Goal: Task Accomplishment & Management: Use online tool/utility

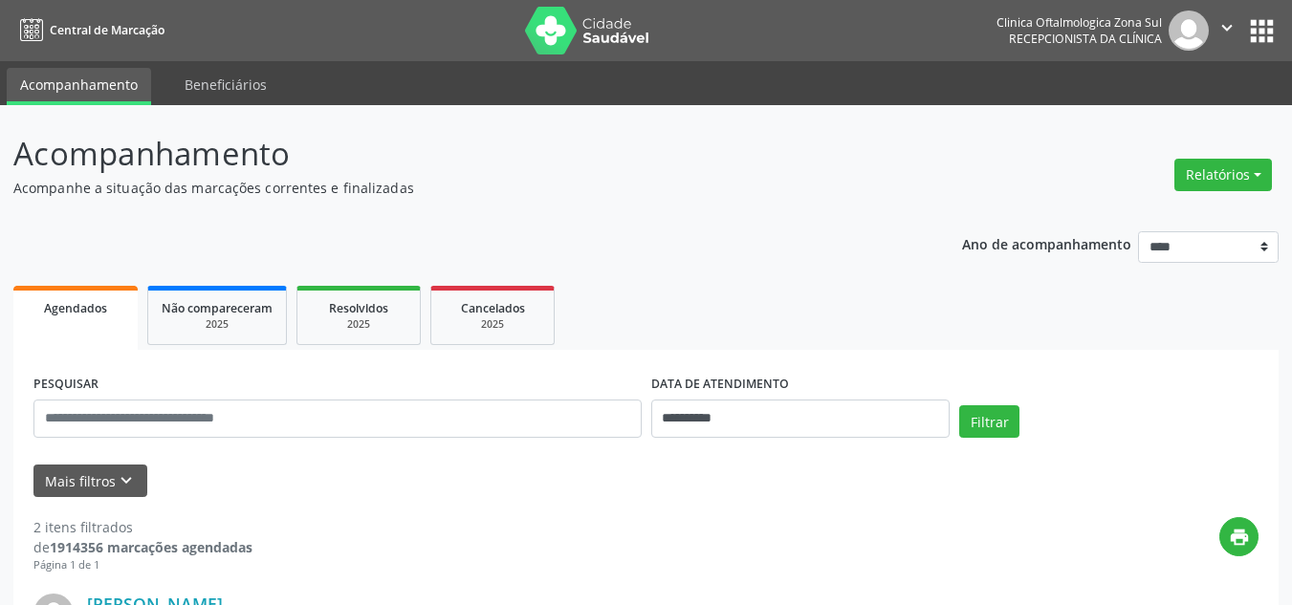
click at [706, 440] on div "**********" at bounding box center [800, 410] width 309 height 81
click at [711, 424] on input "**********" at bounding box center [800, 419] width 299 height 38
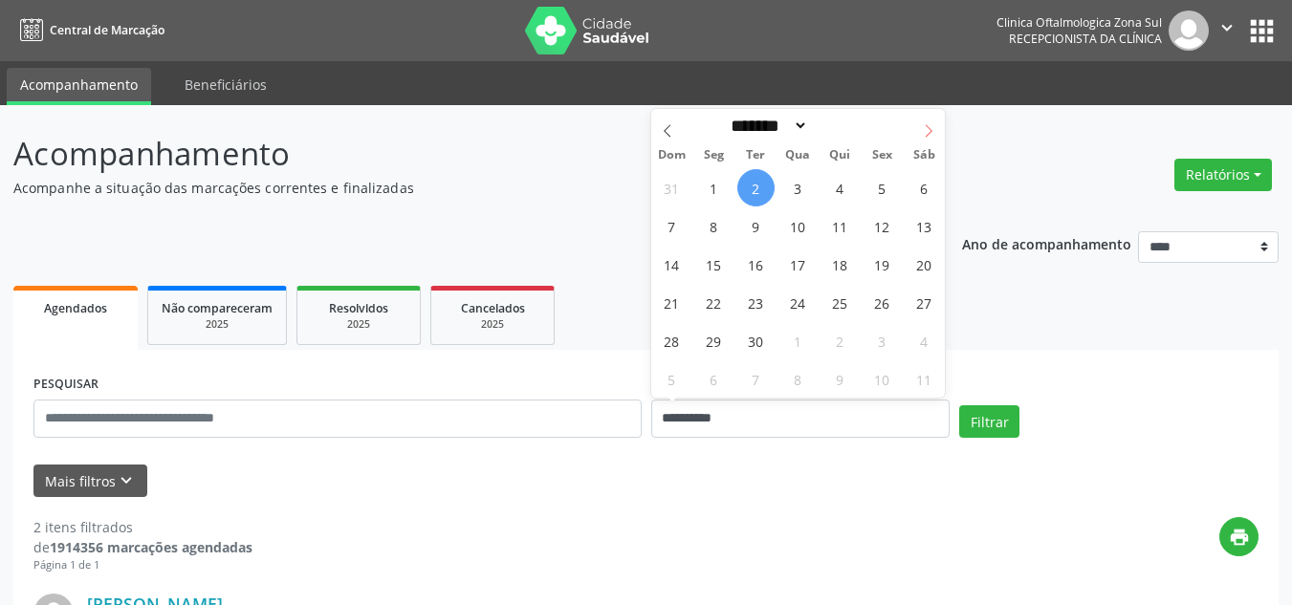
click at [934, 130] on icon at bounding box center [928, 130] width 13 height 13
select select "*"
click at [799, 186] on span "1" at bounding box center [797, 187] width 37 height 37
type input "**********"
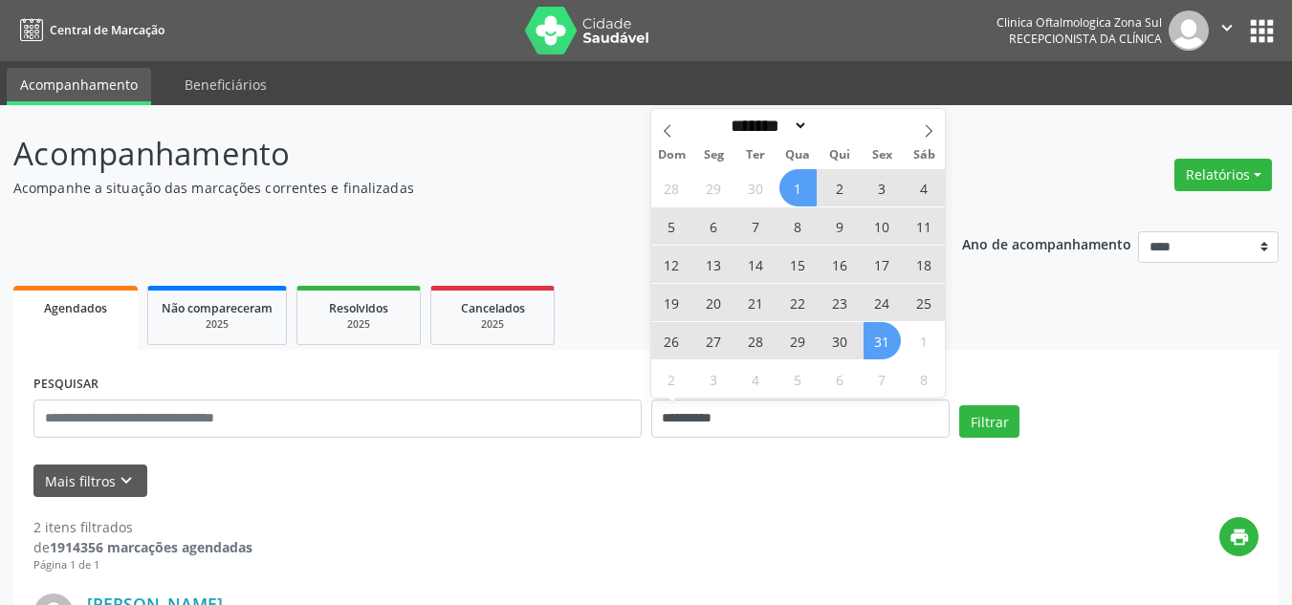
click at [868, 341] on span "31" at bounding box center [882, 340] width 37 height 37
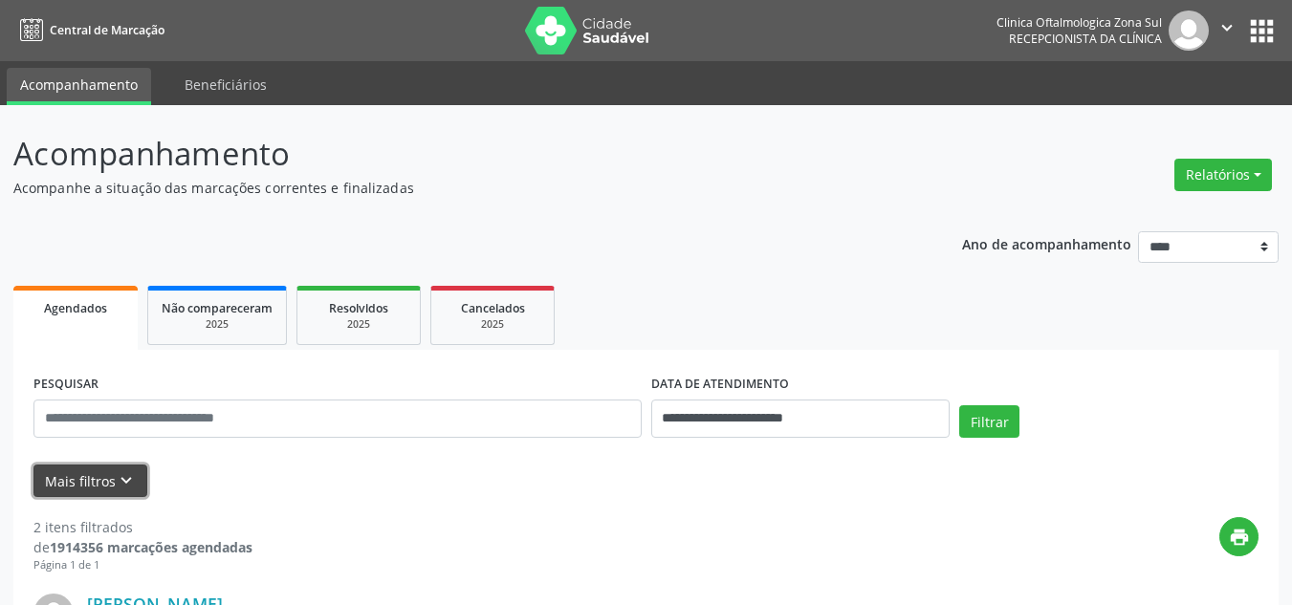
click at [62, 487] on button "Mais filtros keyboard_arrow_down" at bounding box center [90, 481] width 114 height 33
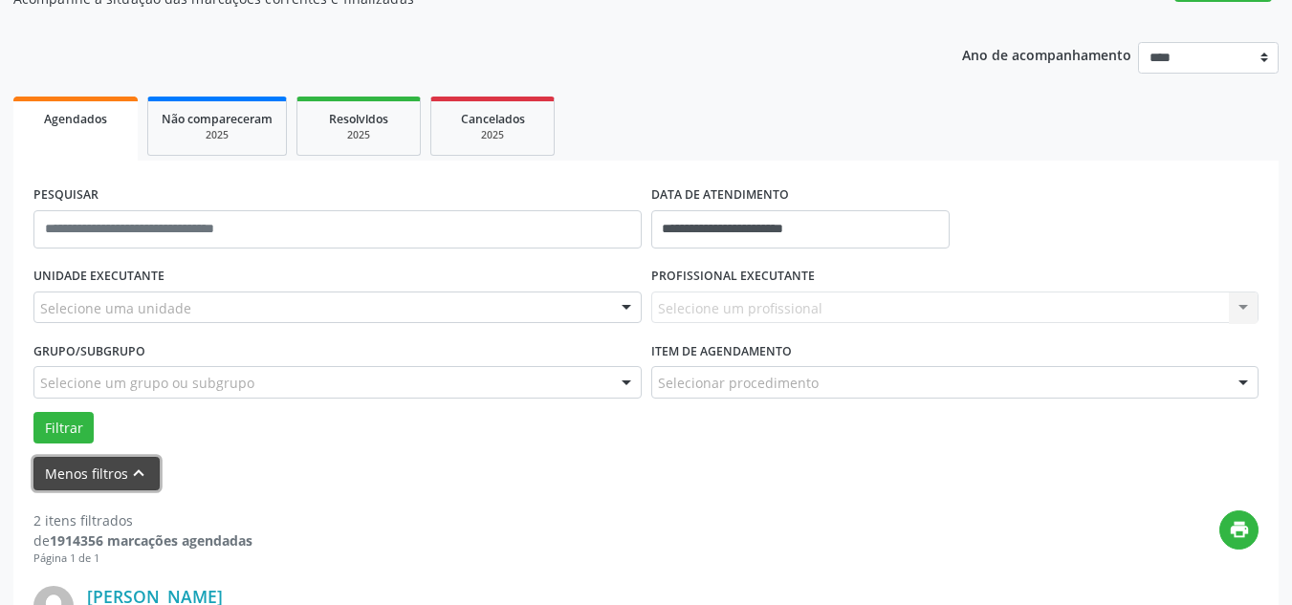
scroll to position [191, 0]
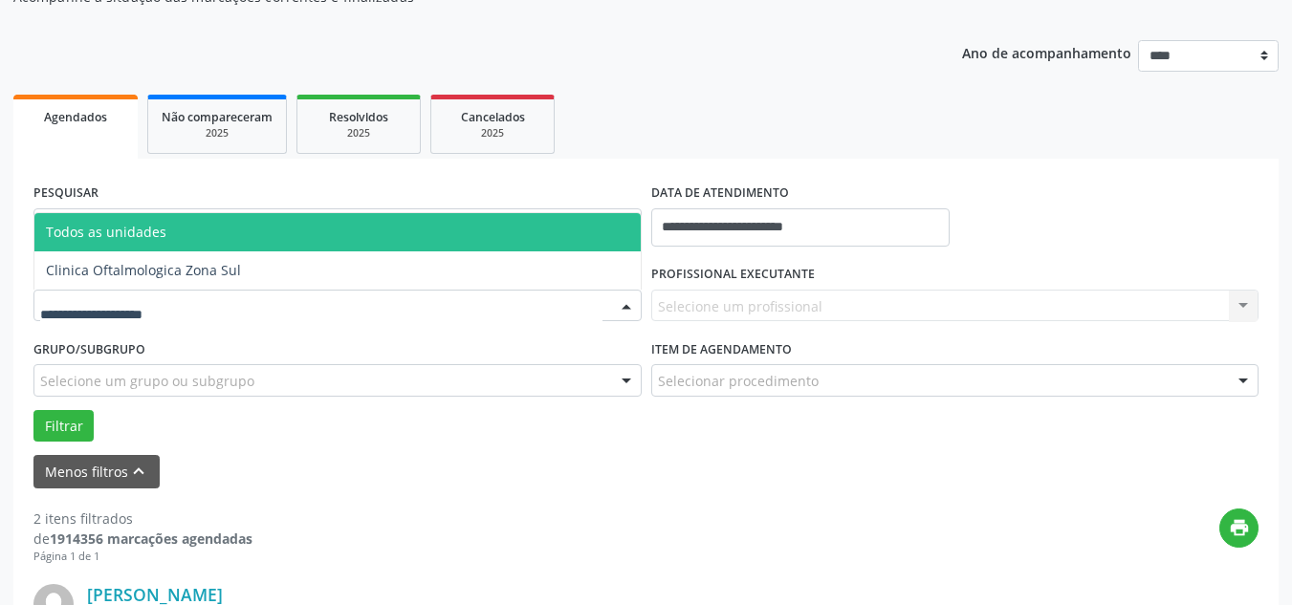
click at [337, 310] on div at bounding box center [337, 306] width 608 height 33
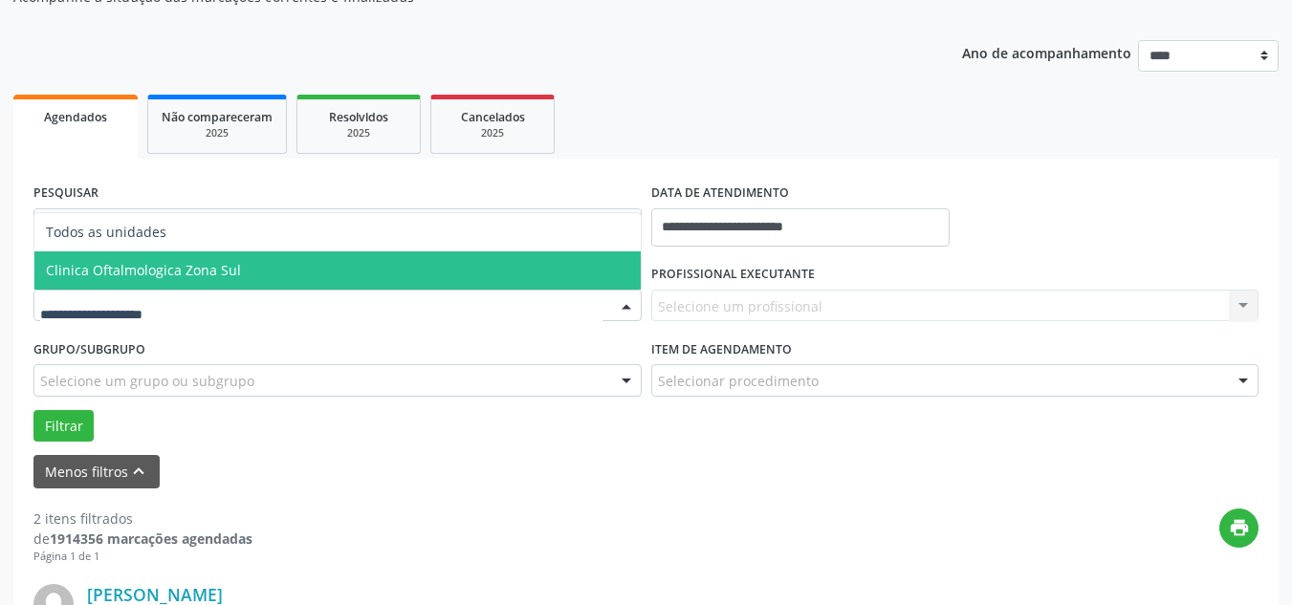
click at [169, 261] on span "Clinica Oftalmologica Zona Sul" at bounding box center [143, 270] width 195 height 18
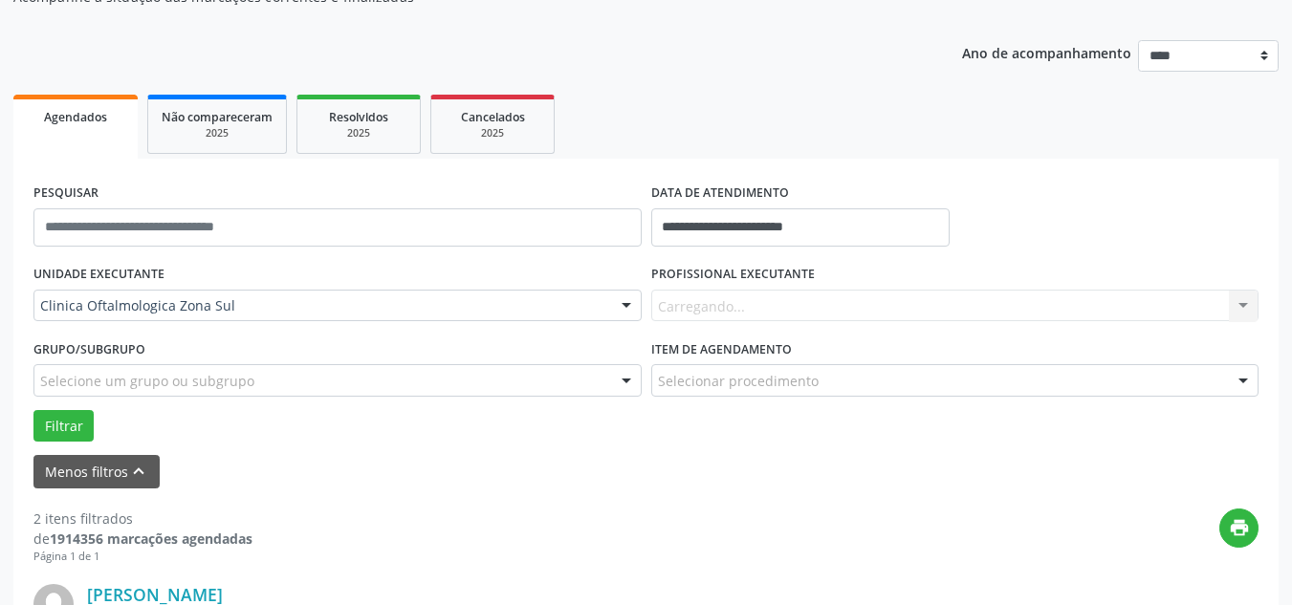
click at [800, 316] on div "Carregando... Nenhum resultado encontrado para: " " Não há nenhuma opção para s…" at bounding box center [955, 306] width 608 height 33
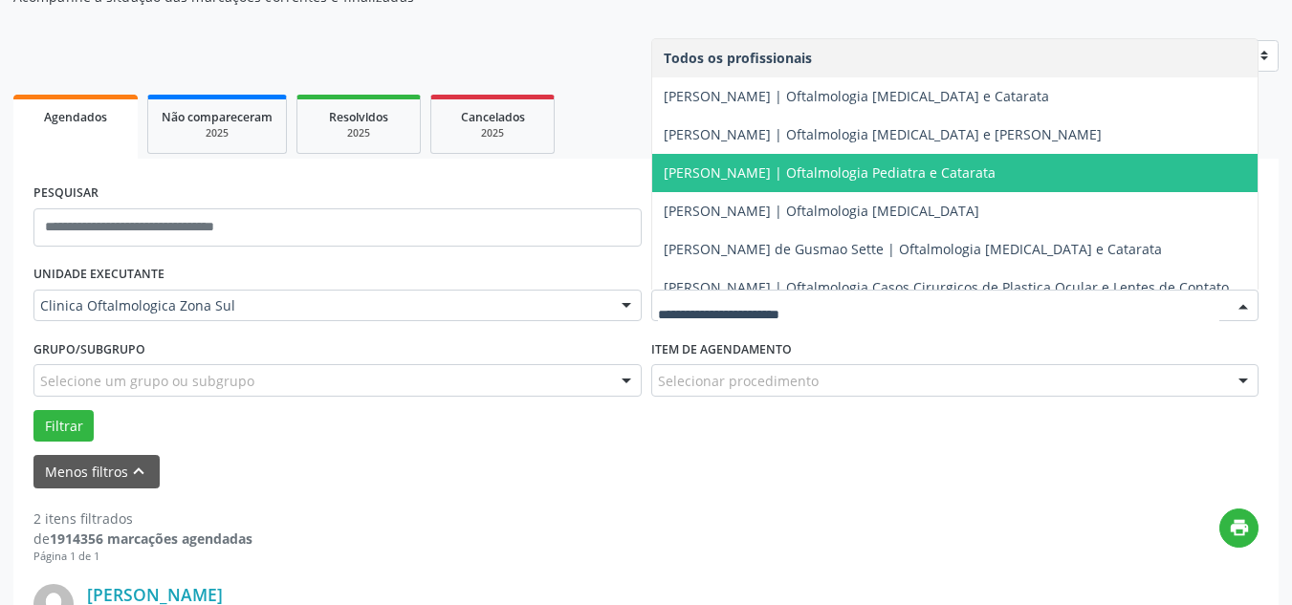
drag, startPoint x: 751, startPoint y: 100, endPoint x: 755, endPoint y: 161, distance: 60.4
click at [755, 161] on ul "Todos os profissionais [PERSON_NAME] | Oftalmologia [MEDICAL_DATA] e Catarata […" at bounding box center [955, 268] width 606 height 459
click at [840, 164] on span "[PERSON_NAME] | Oftalmologia Pediatra e Catarata" at bounding box center [830, 173] width 332 height 18
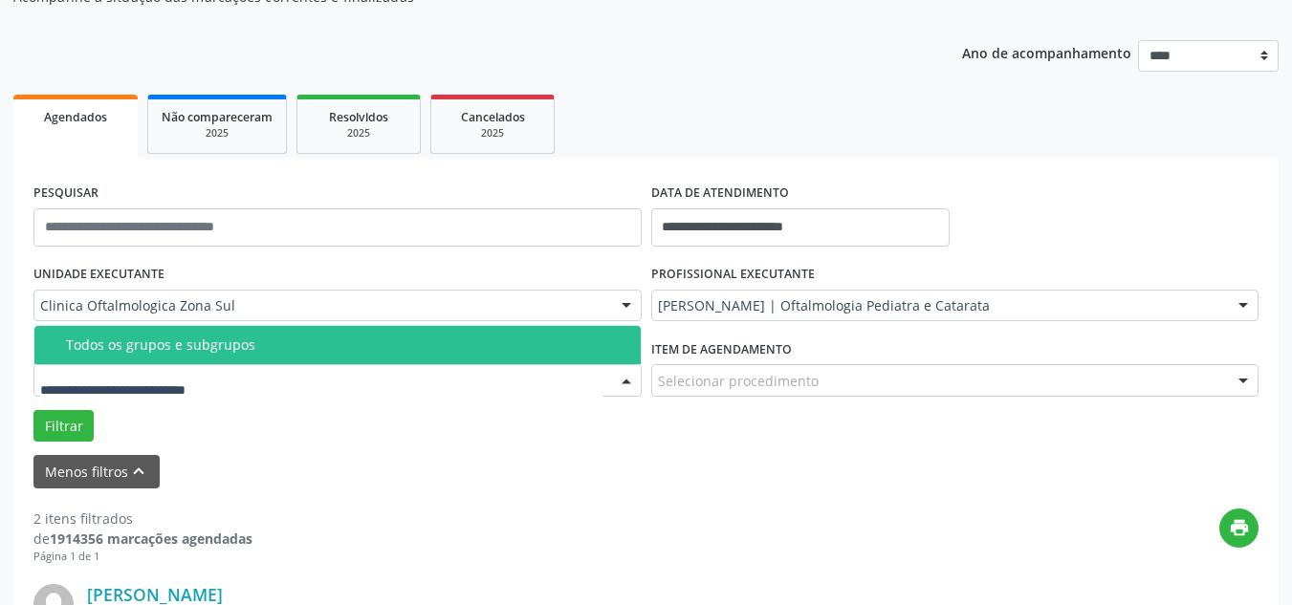
drag, startPoint x: 152, startPoint y: 312, endPoint x: 144, endPoint y: 336, distance: 25.1
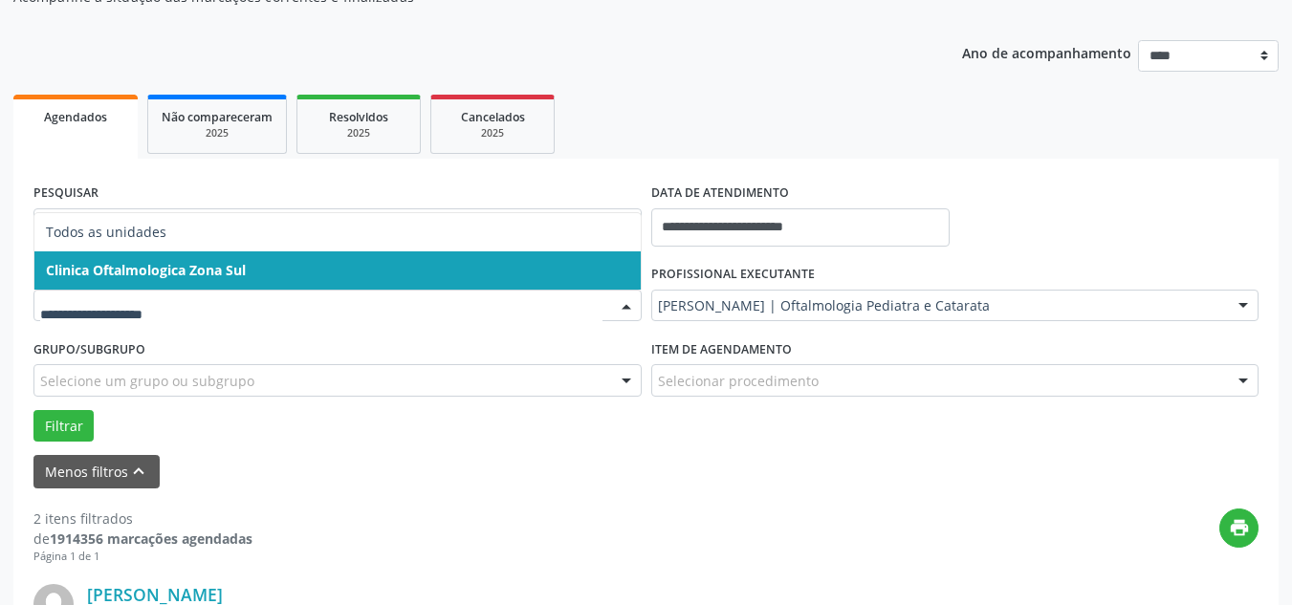
click at [190, 271] on span "Clinica Oftalmologica Zona Sul" at bounding box center [146, 270] width 200 height 18
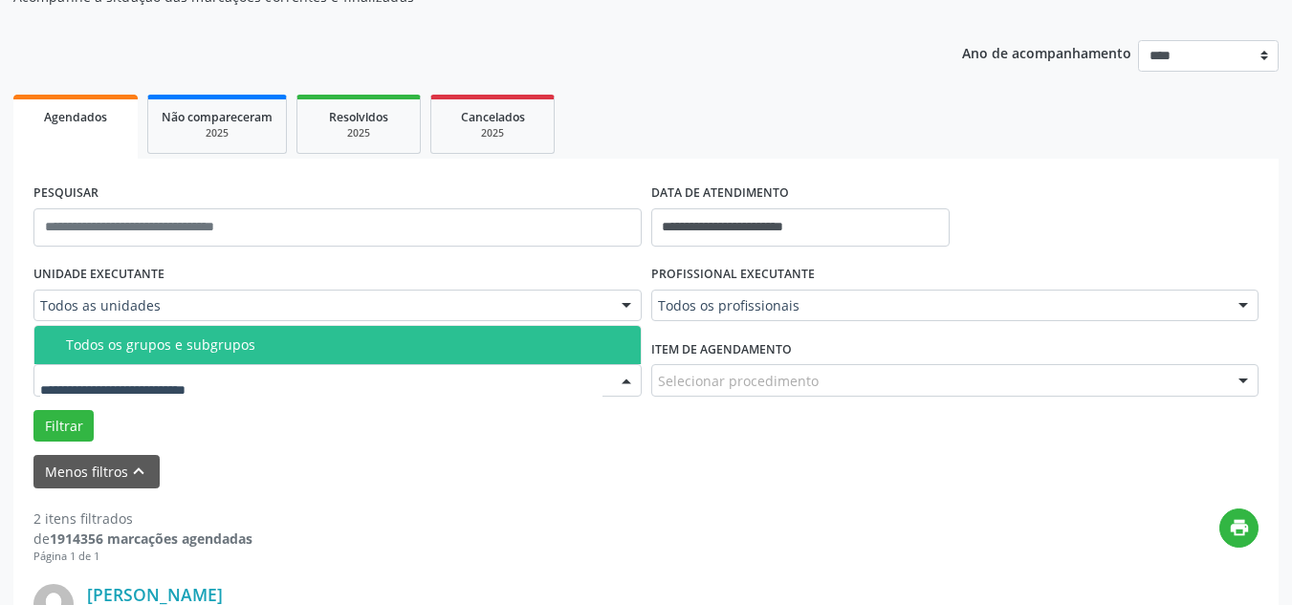
click at [164, 348] on div "Todos os grupos e subgrupos" at bounding box center [347, 345] width 563 height 15
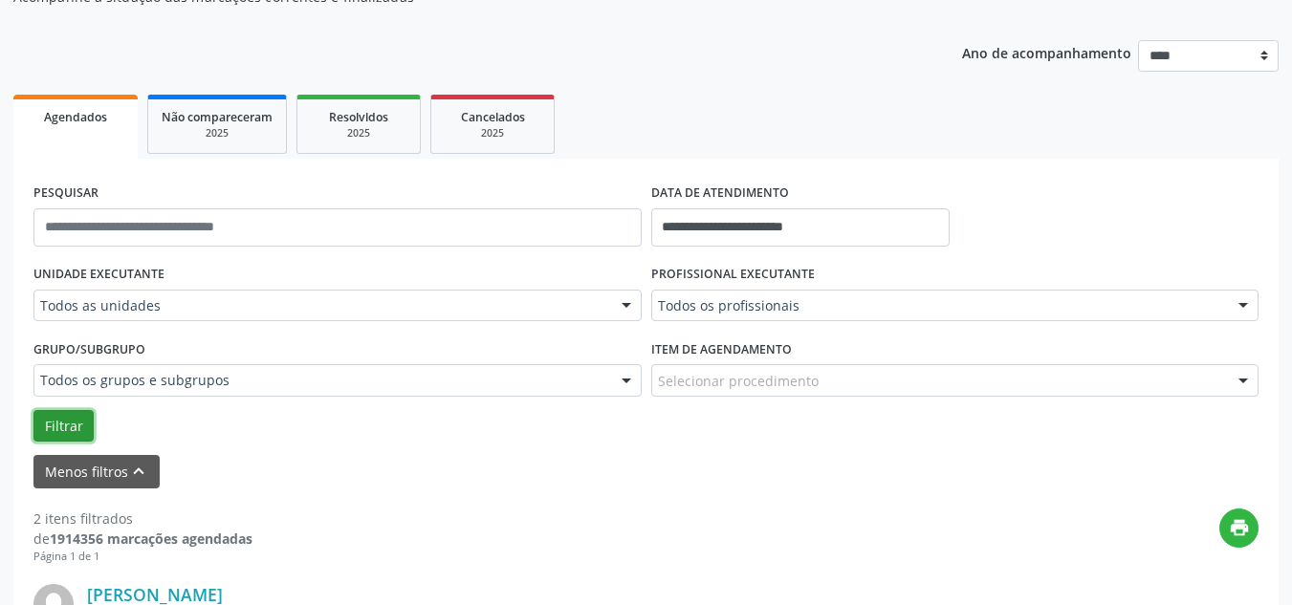
click at [69, 411] on button "Filtrar" at bounding box center [63, 426] width 60 height 33
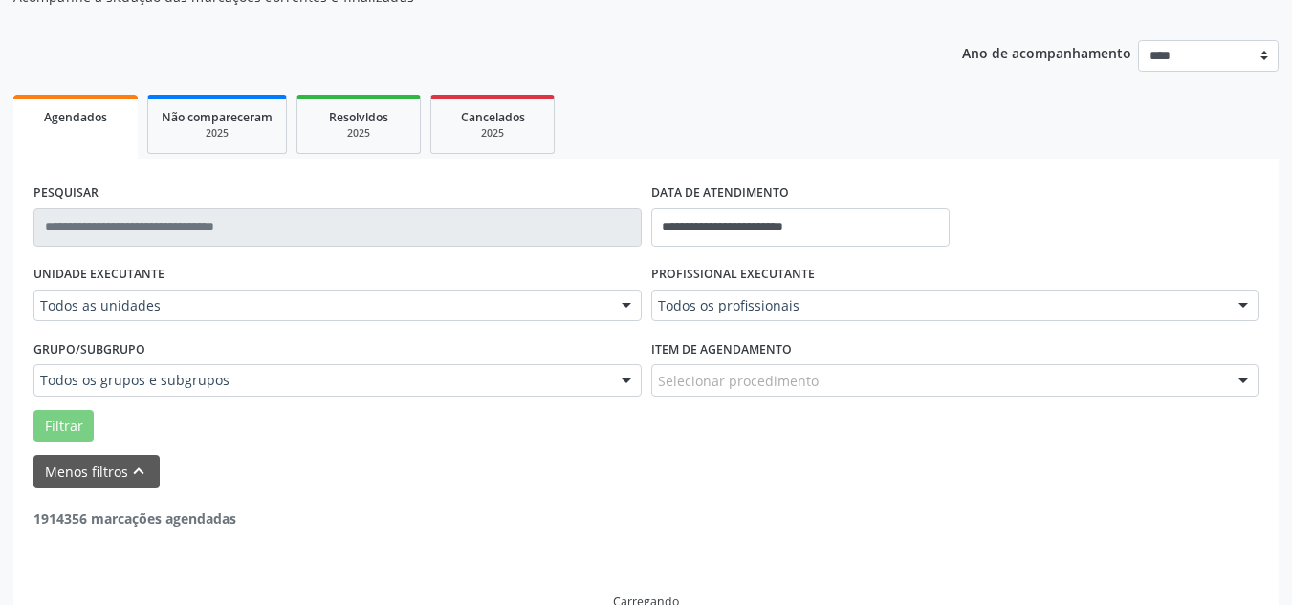
scroll to position [230, 0]
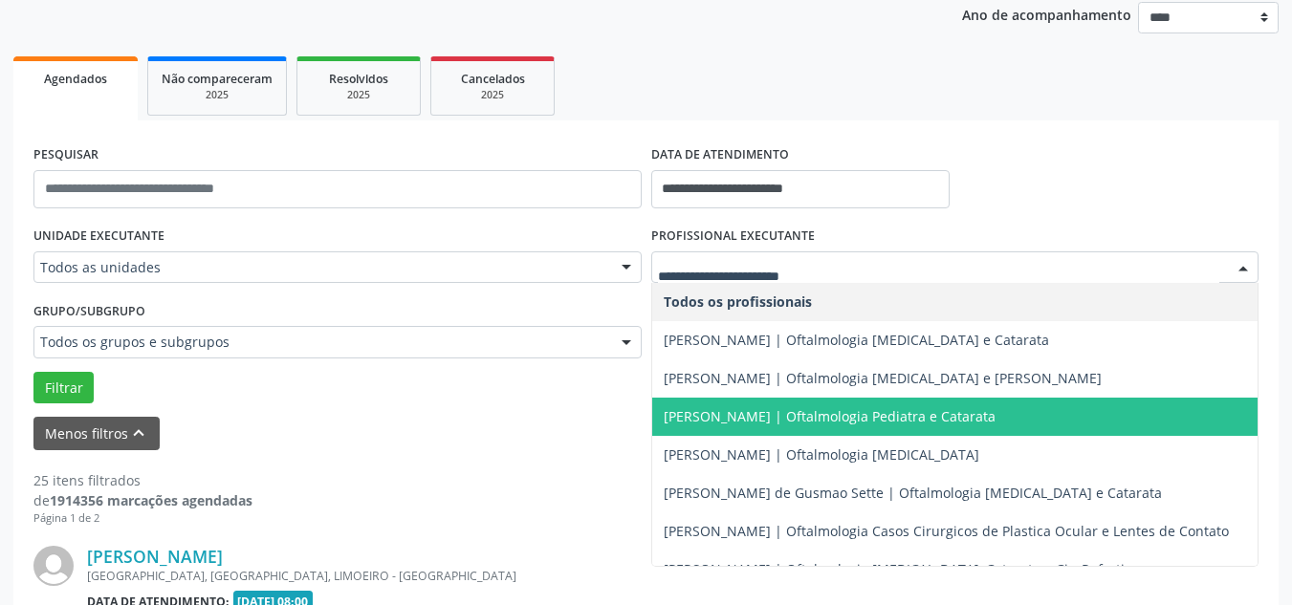
click at [700, 430] on span "[PERSON_NAME] | Oftalmologia Pediatra e Catarata" at bounding box center [955, 417] width 606 height 38
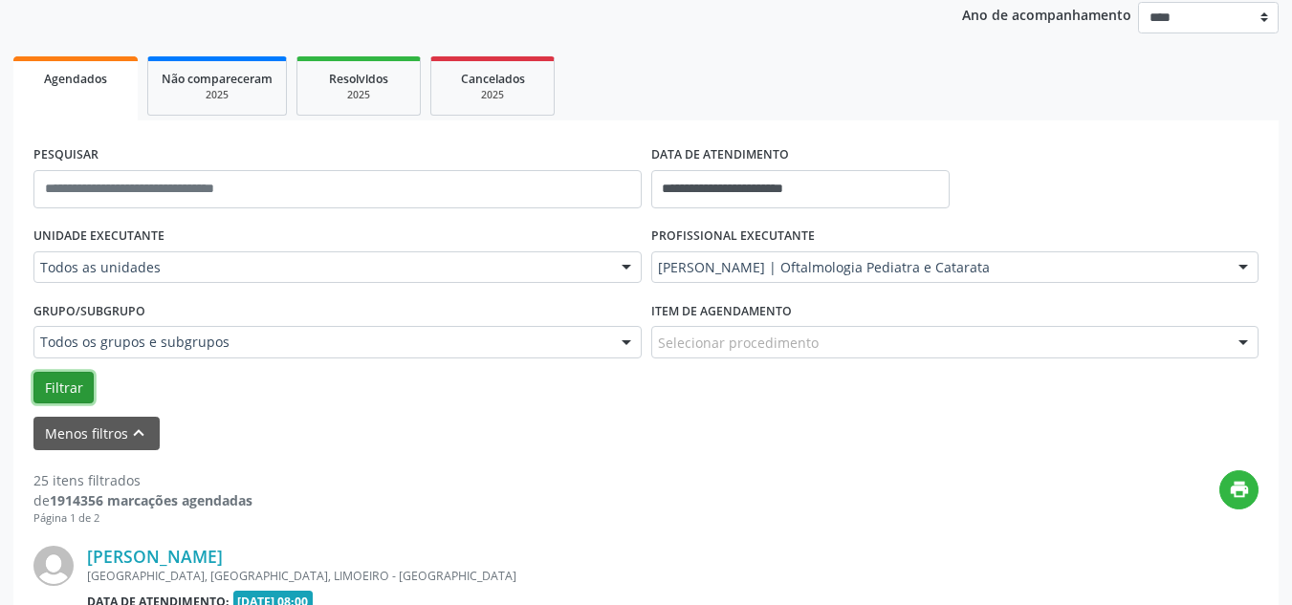
click at [76, 401] on button "Filtrar" at bounding box center [63, 388] width 60 height 33
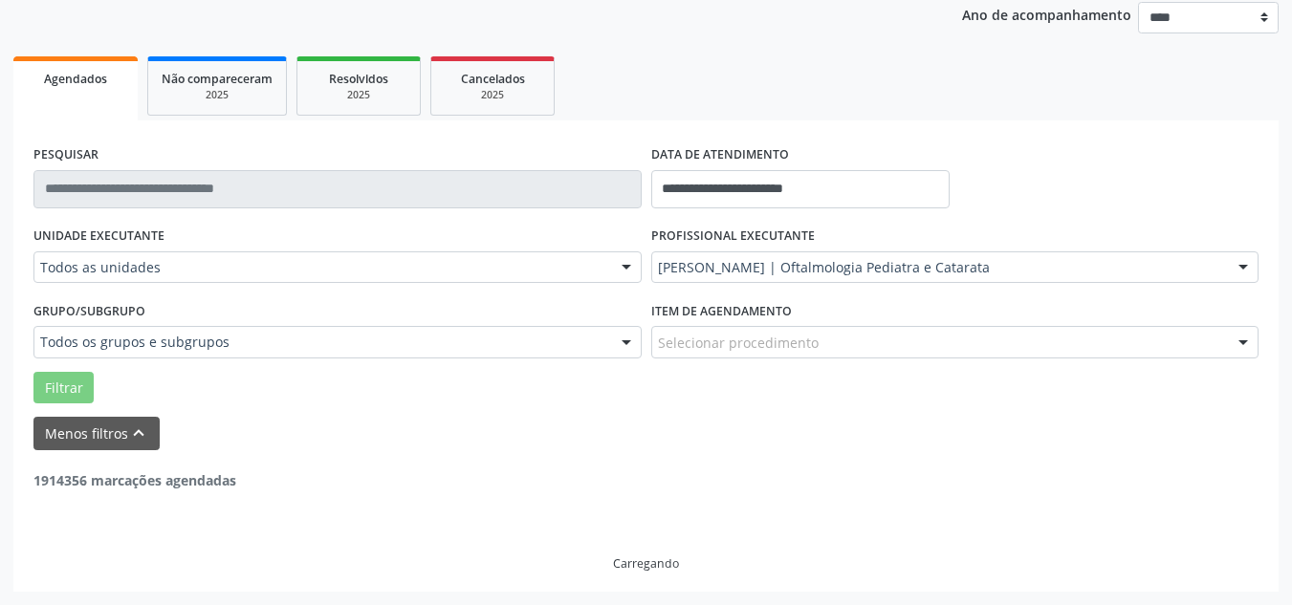
scroll to position [168, 0]
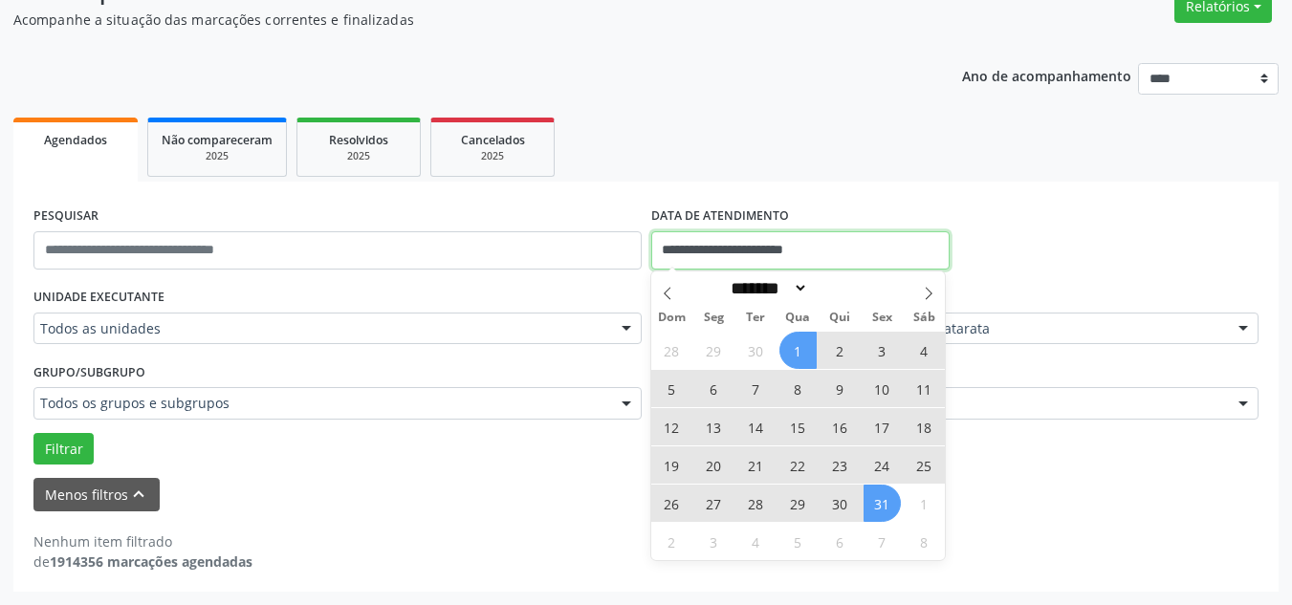
click at [740, 264] on input "**********" at bounding box center [800, 250] width 299 height 38
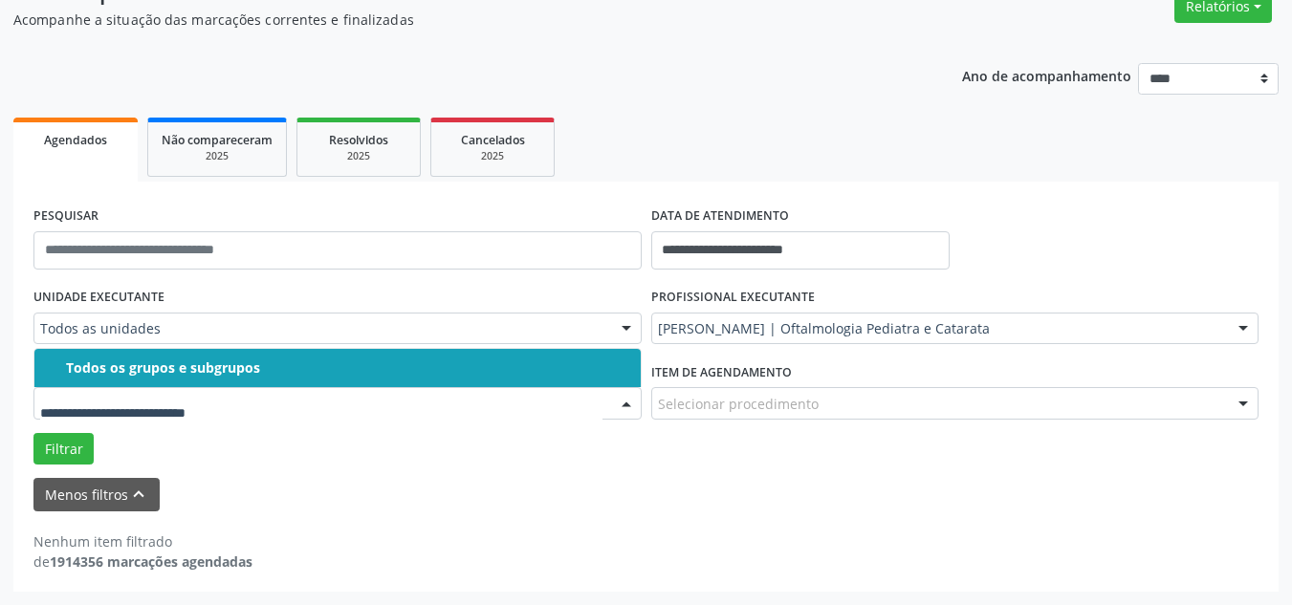
click at [171, 362] on div "Todos os grupos e subgrupos" at bounding box center [347, 368] width 563 height 15
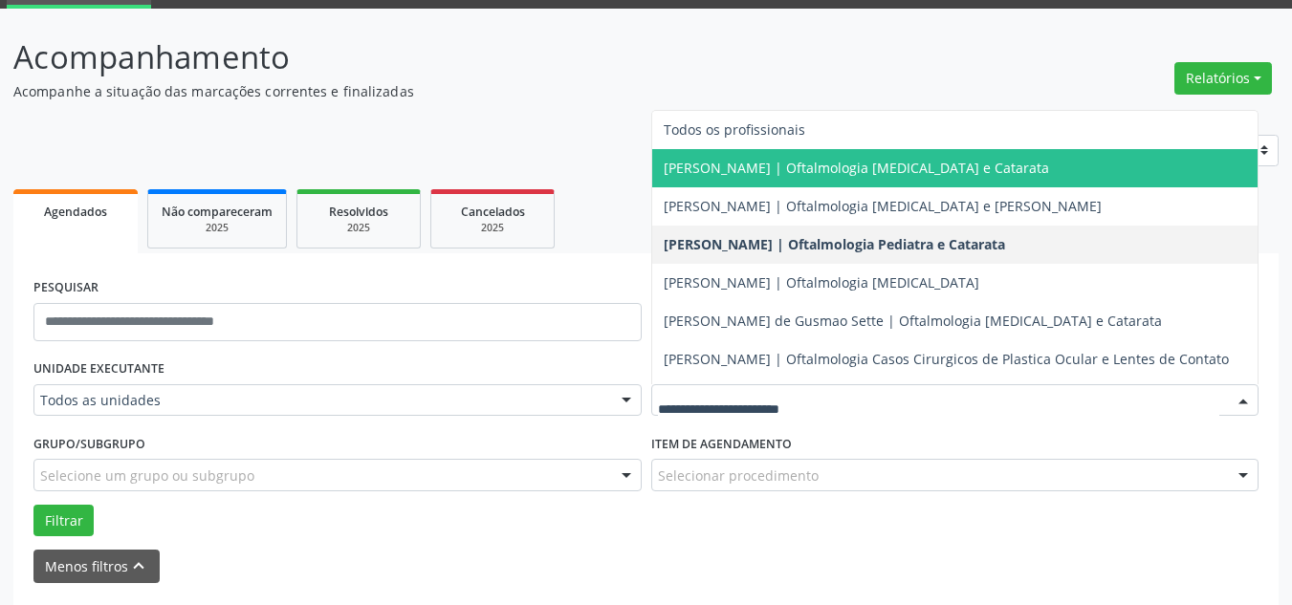
scroll to position [0, 0]
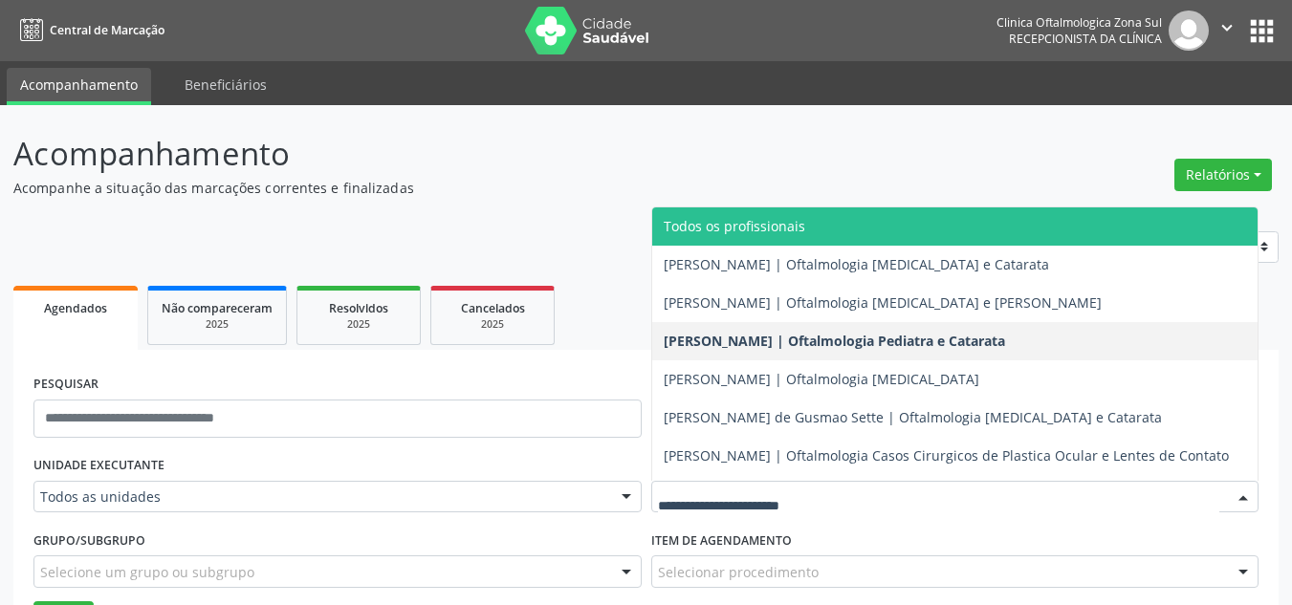
click at [744, 241] on span "Todos os profissionais" at bounding box center [955, 227] width 606 height 38
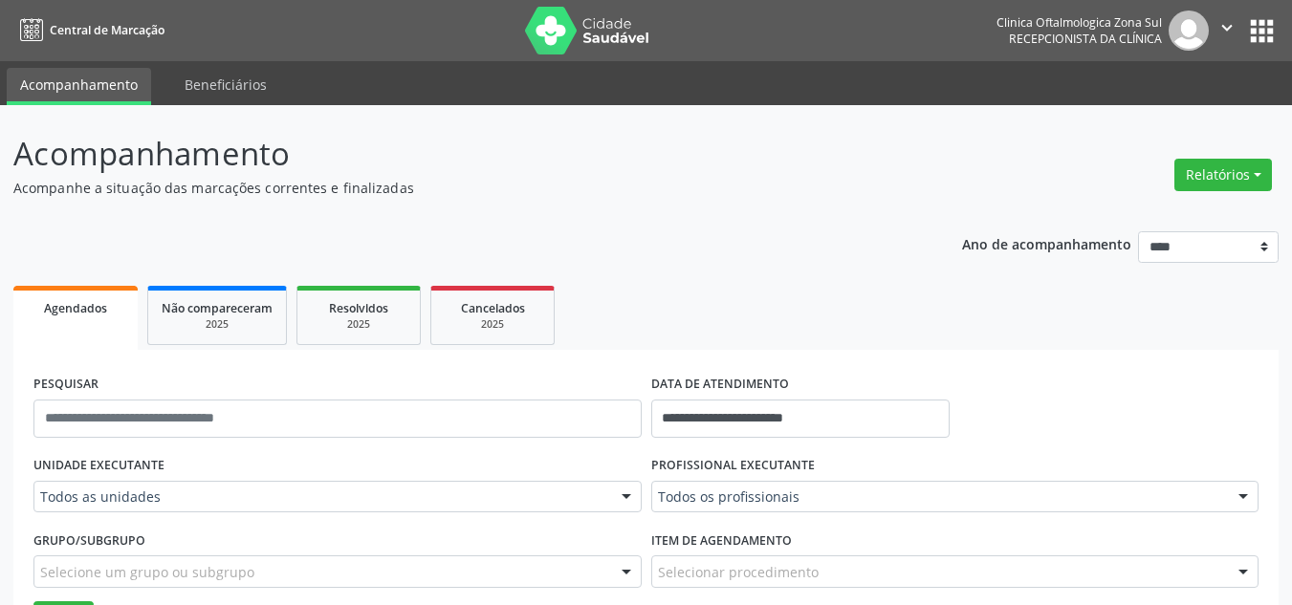
scroll to position [168, 0]
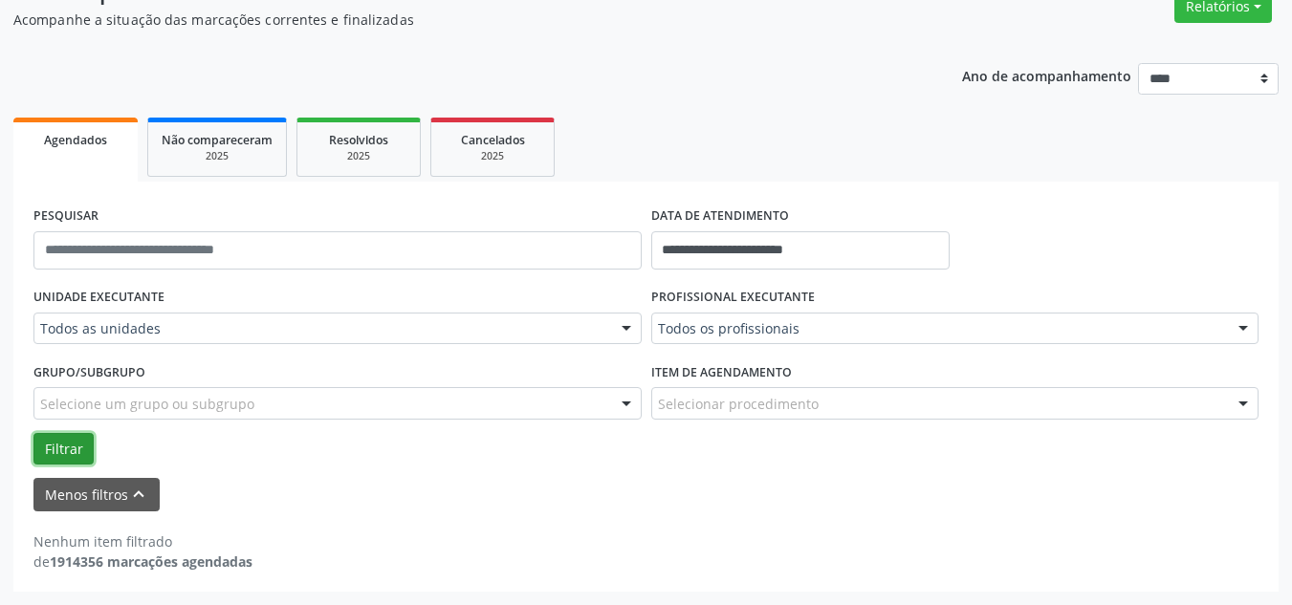
click at [50, 443] on button "Filtrar" at bounding box center [63, 449] width 60 height 33
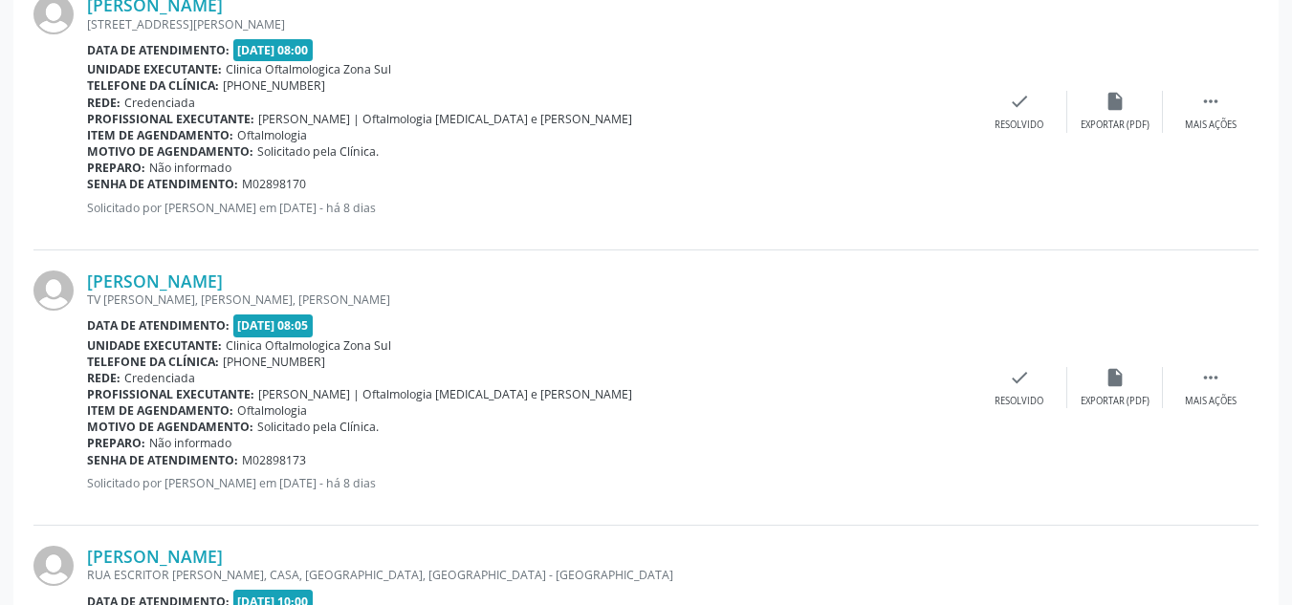
scroll to position [4373, 0]
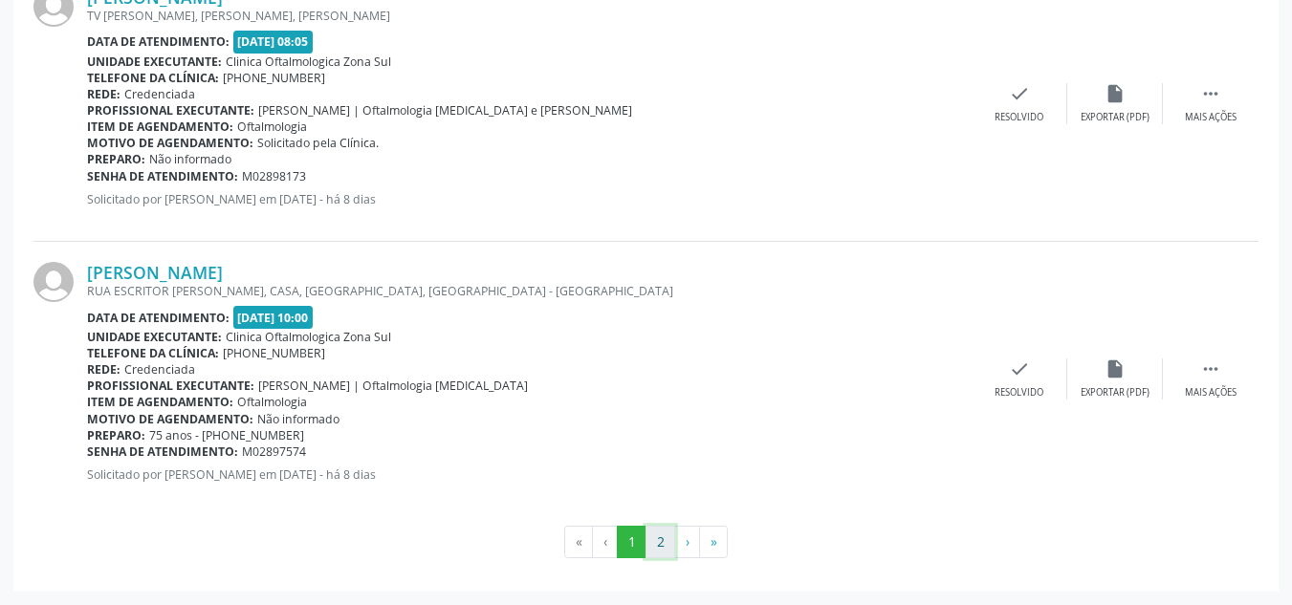
click at [663, 548] on button "2" at bounding box center [660, 542] width 30 height 33
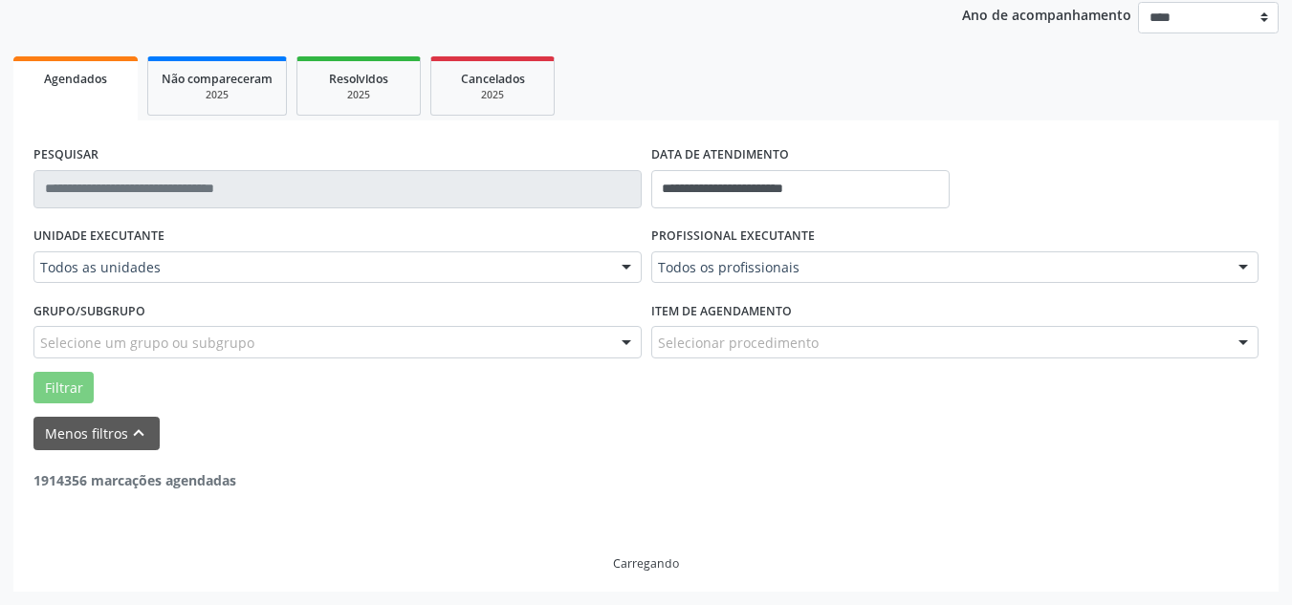
scroll to position [2994, 0]
